Goal: Navigation & Orientation: Find specific page/section

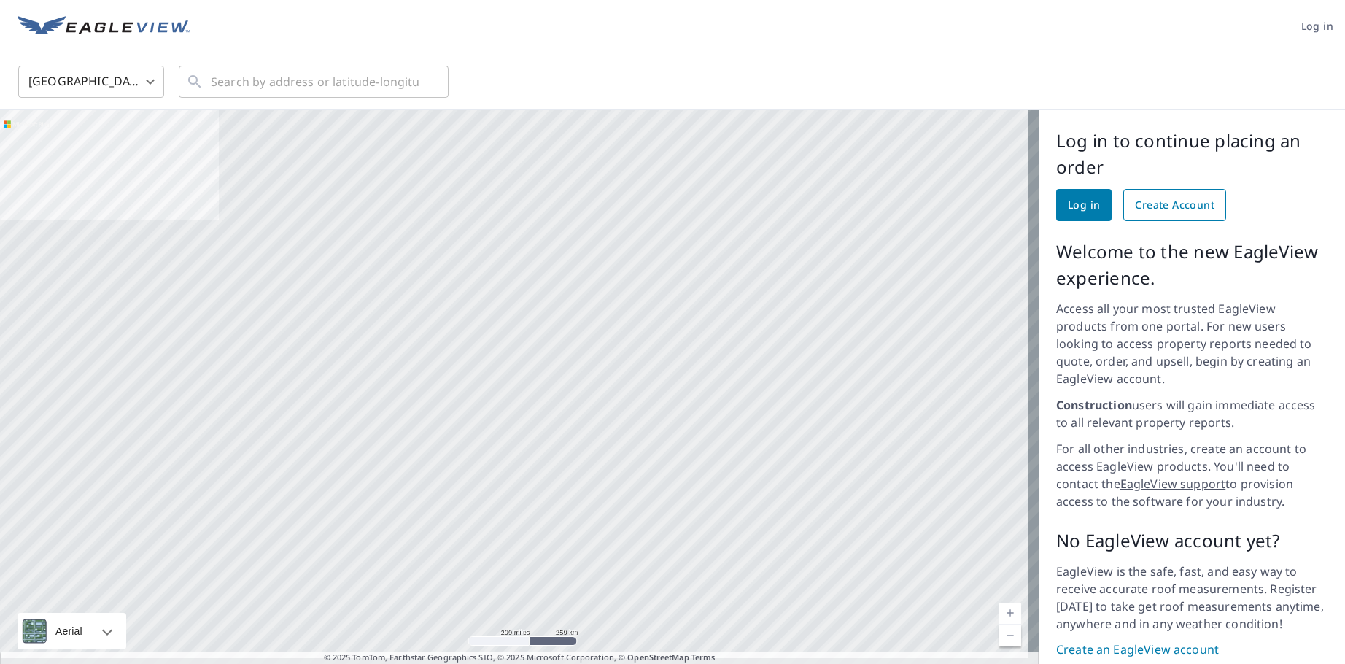
drag, startPoint x: 1104, startPoint y: 209, endPoint x: 1115, endPoint y: 209, distance: 10.9
click at [1116, 209] on div "Log in Create Account" at bounding box center [1191, 205] width 271 height 32
click at [1089, 209] on link "Log in" at bounding box center [1083, 205] width 55 height 32
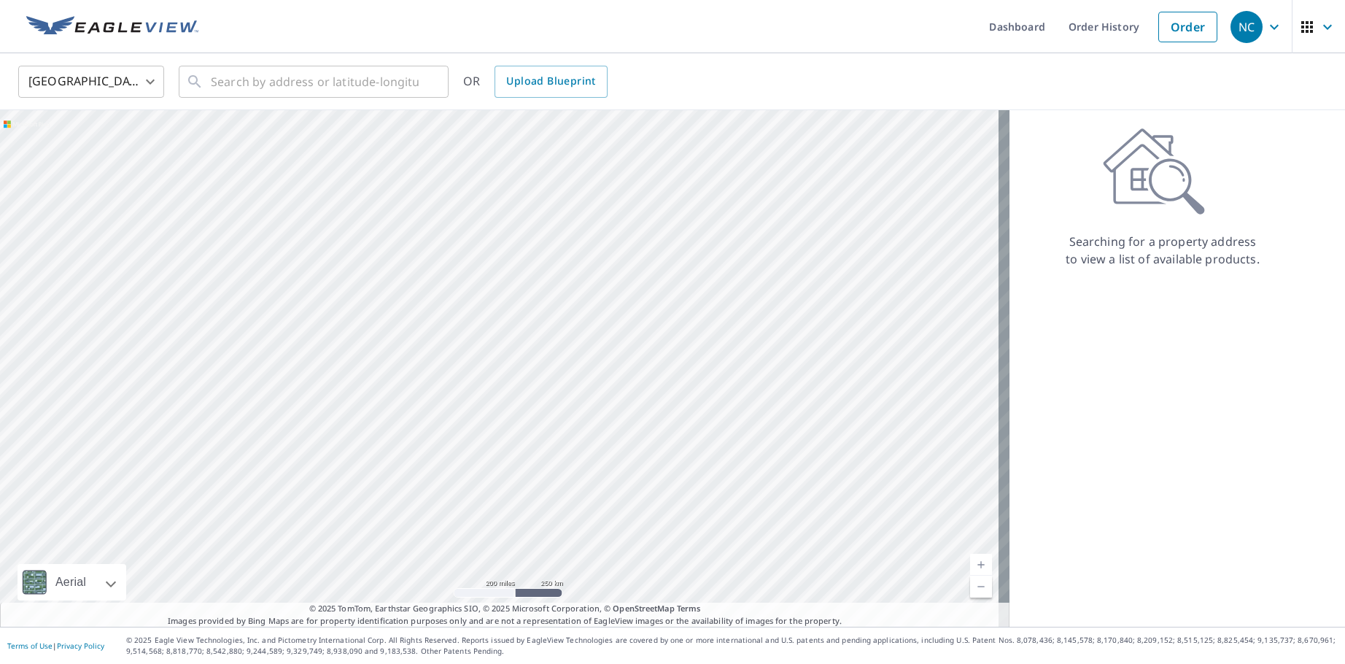
click at [1266, 30] on icon "button" at bounding box center [1275, 27] width 18 height 18
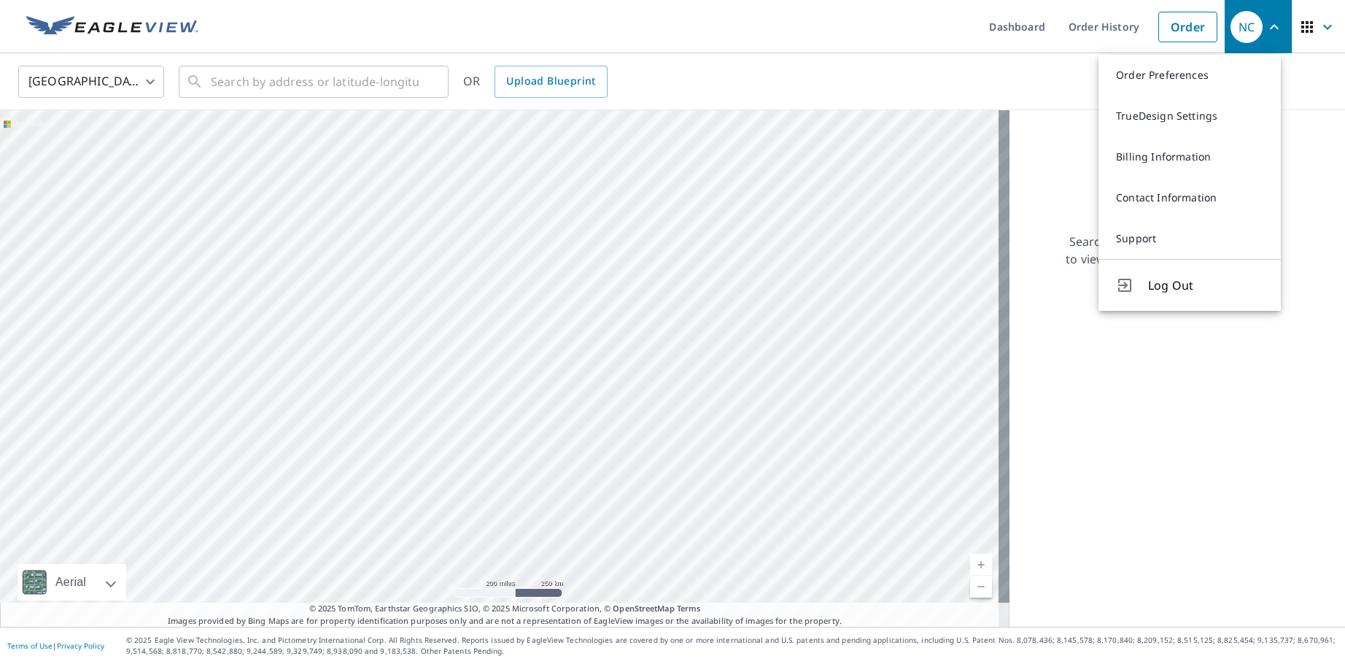
click at [1051, 69] on div "United States [GEOGRAPHIC_DATA] ​ ​ OR Upload Blueprint" at bounding box center [667, 81] width 1320 height 34
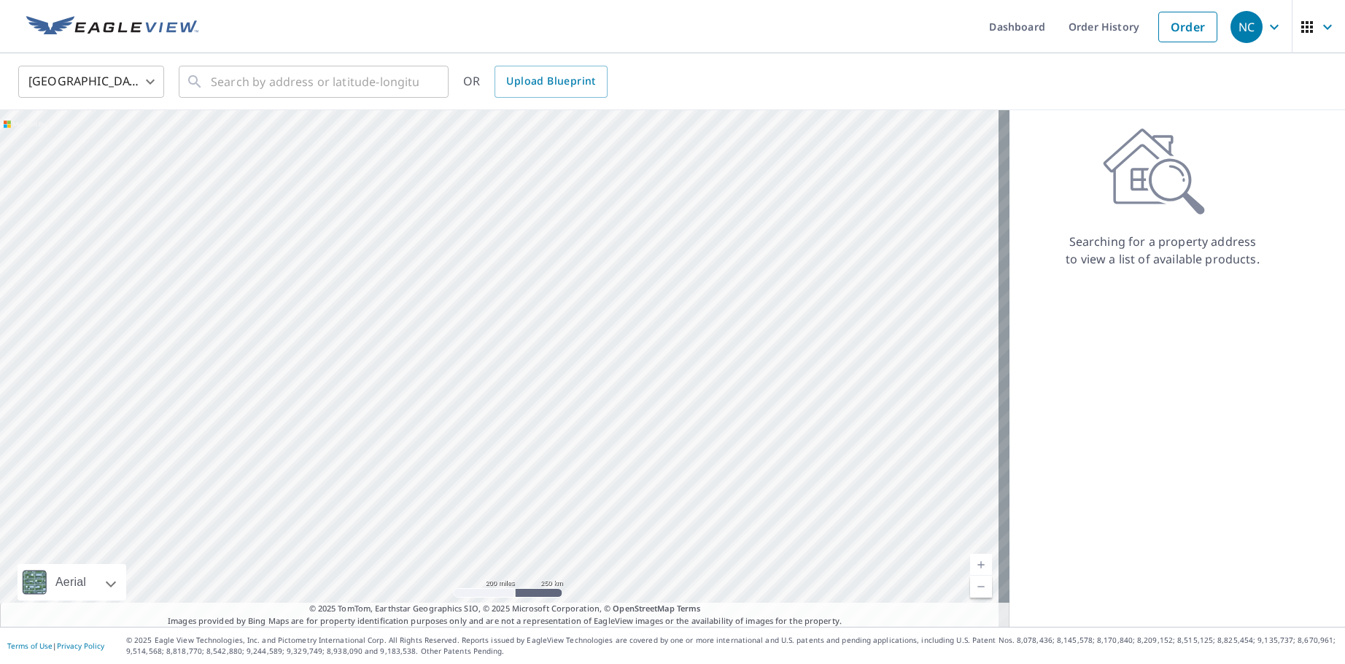
click at [1266, 34] on icon "button" at bounding box center [1275, 27] width 18 height 18
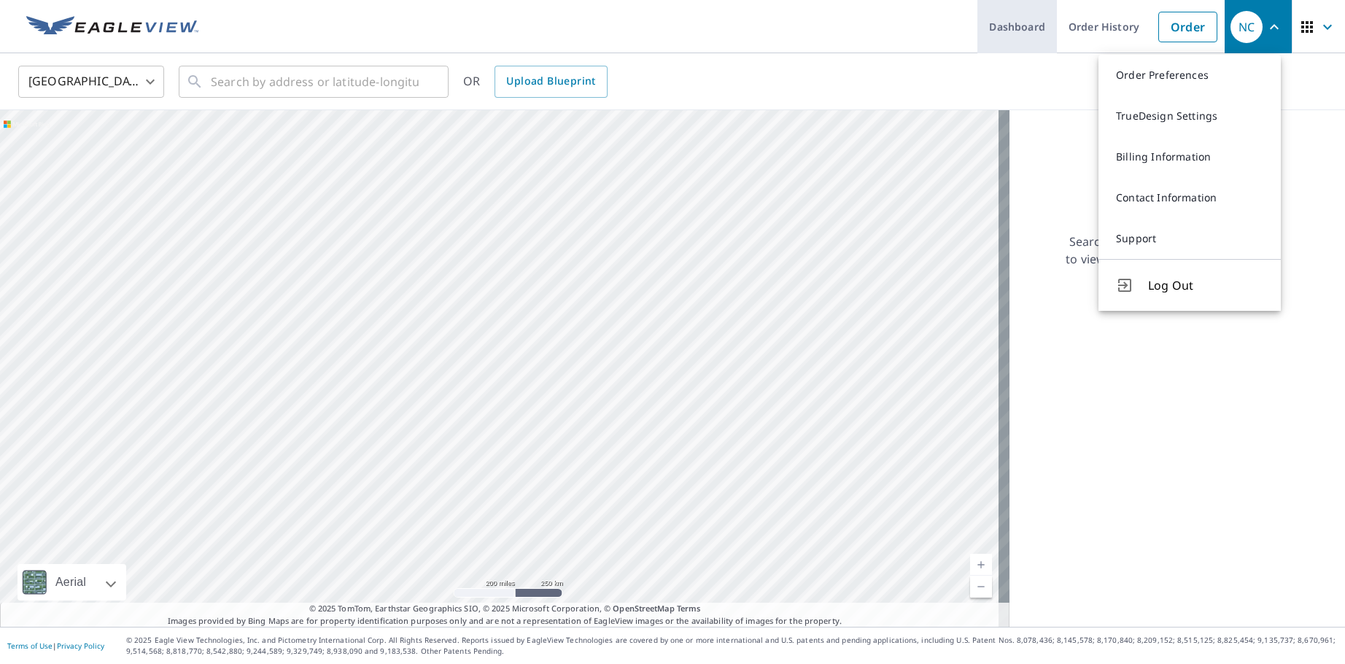
click at [1029, 28] on link "Dashboard" at bounding box center [1017, 26] width 80 height 53
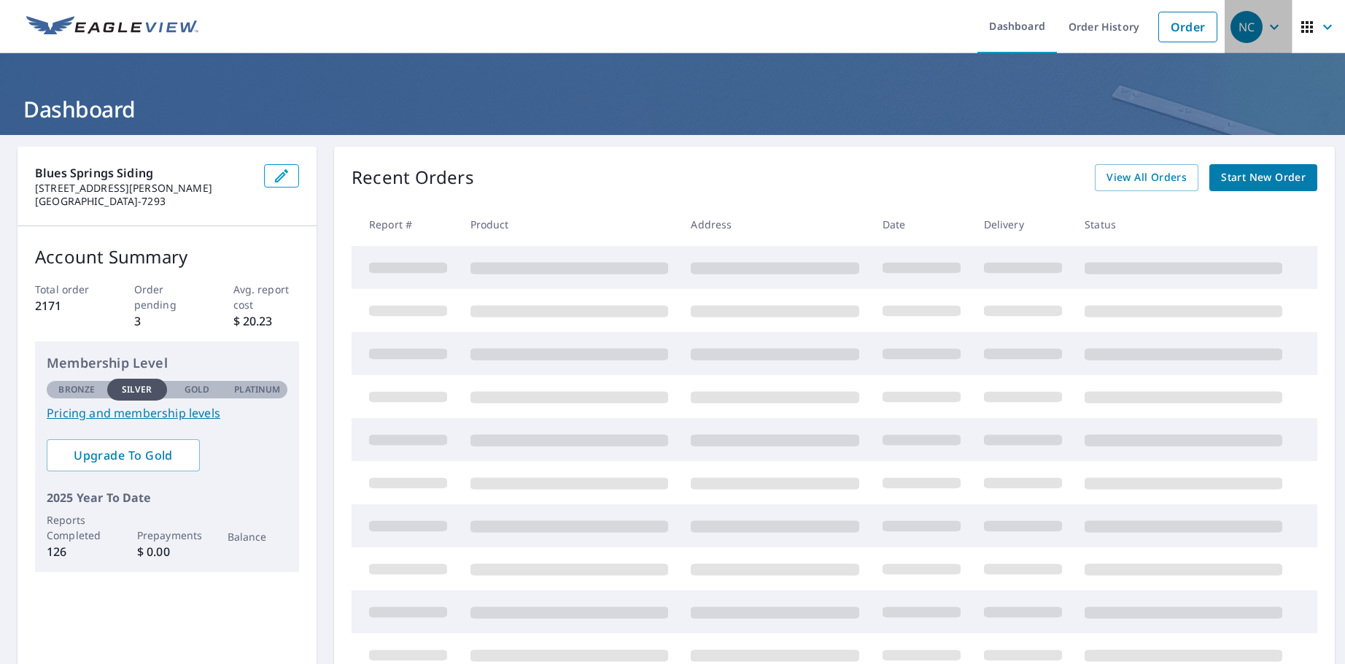
click at [1250, 31] on div "NC" at bounding box center [1247, 27] width 32 height 32
